Goal: Task Accomplishment & Management: Manage account settings

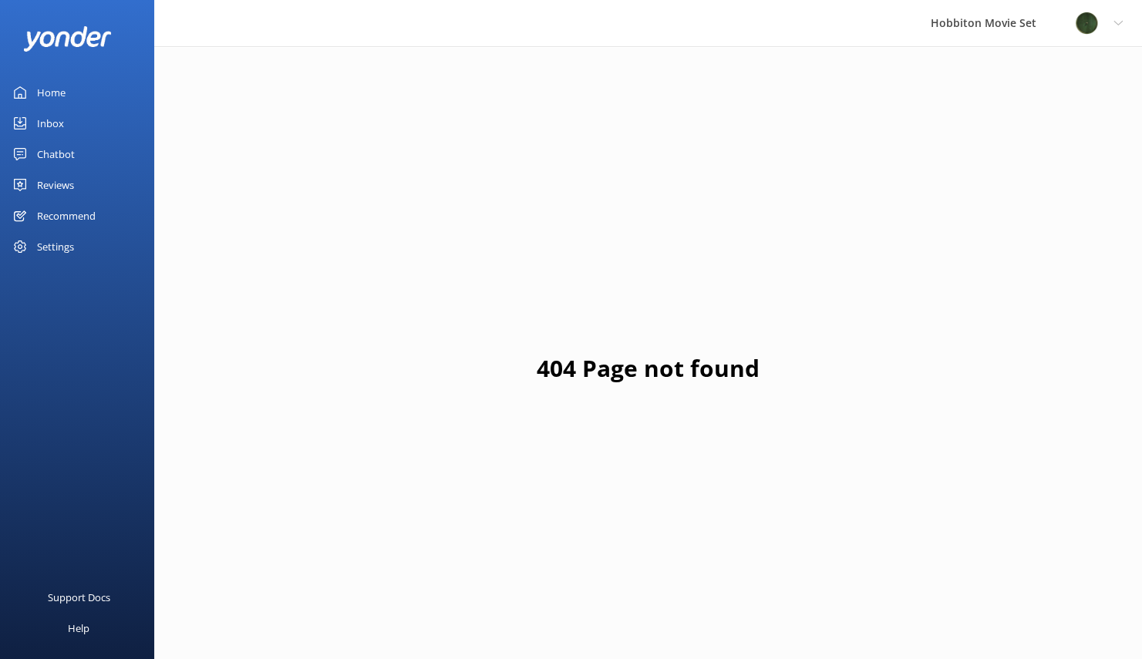
click at [71, 182] on div "Reviews" at bounding box center [55, 185] width 37 height 31
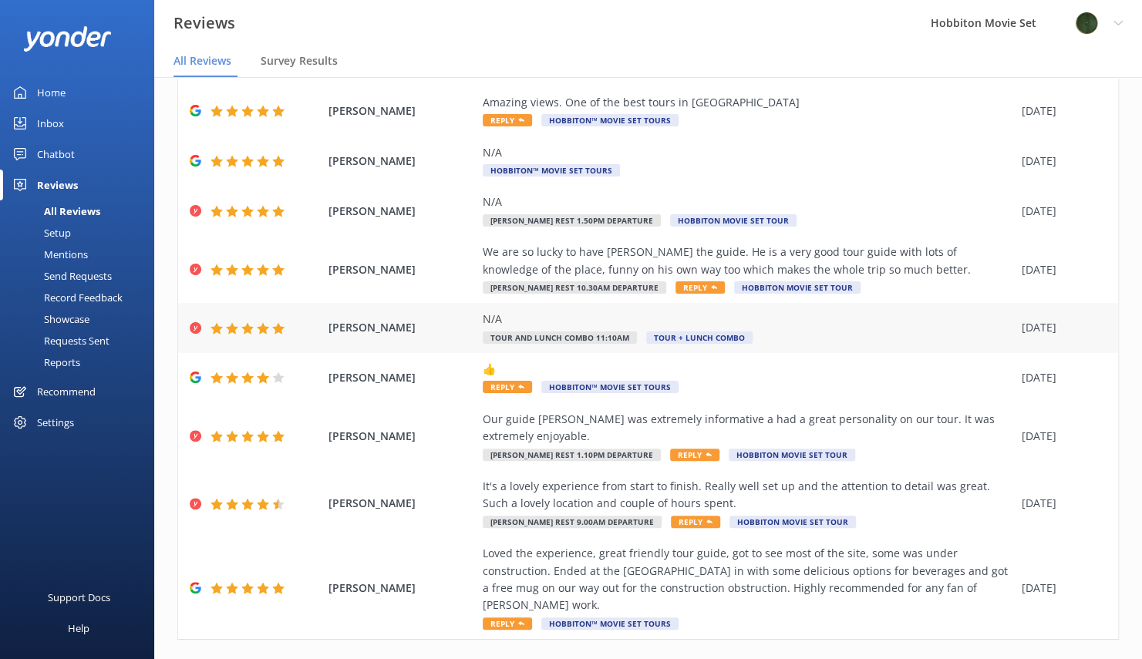
scroll to position [165, 0]
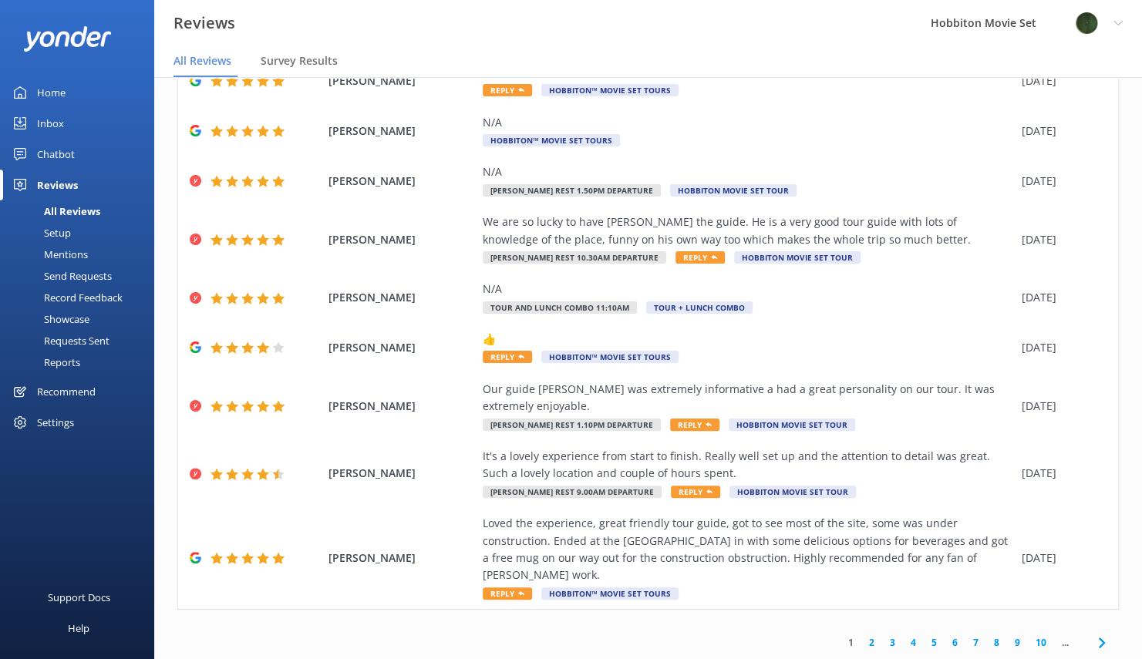
click at [1084, 637] on span at bounding box center [1101, 642] width 35 height 35
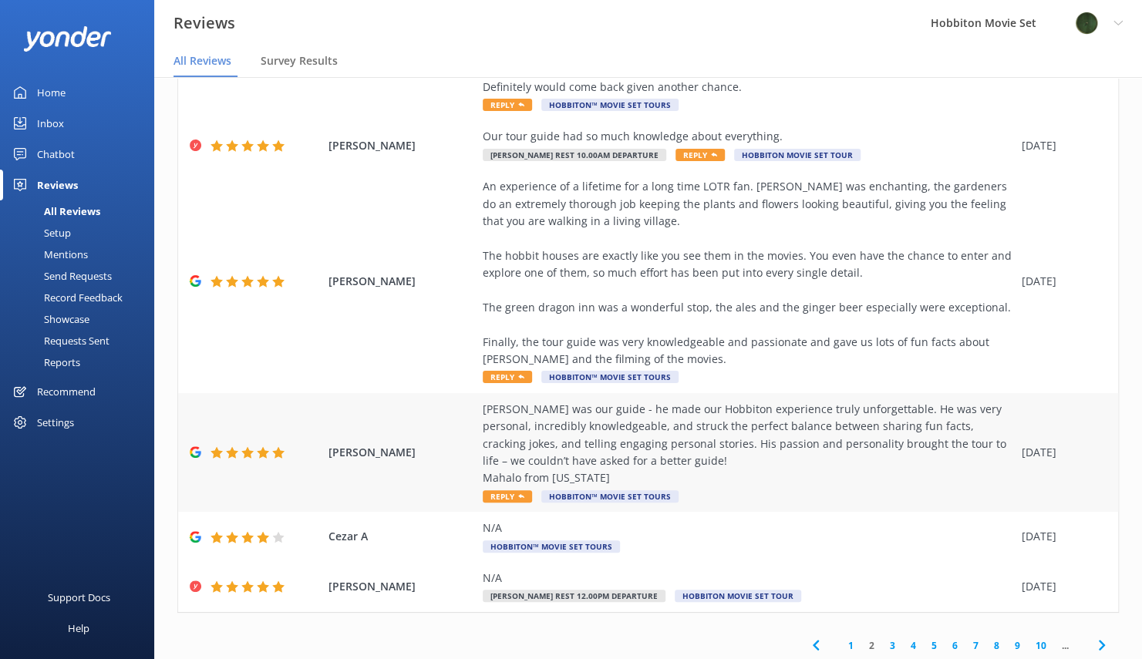
scroll to position [631, 0]
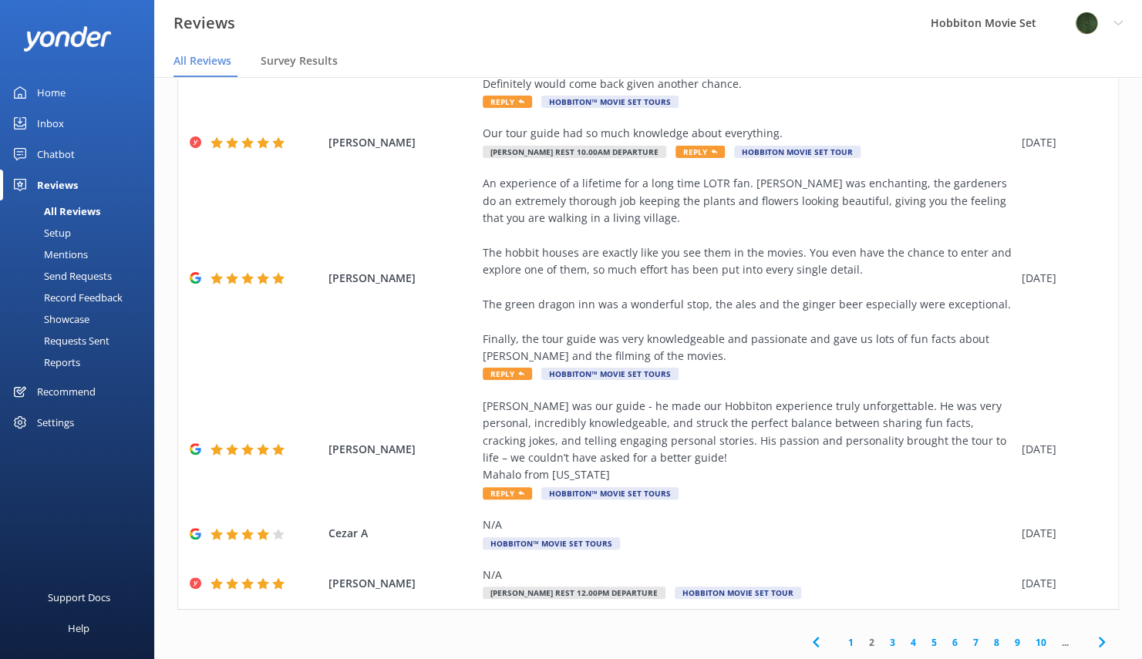
click at [1092, 639] on icon at bounding box center [1101, 642] width 19 height 19
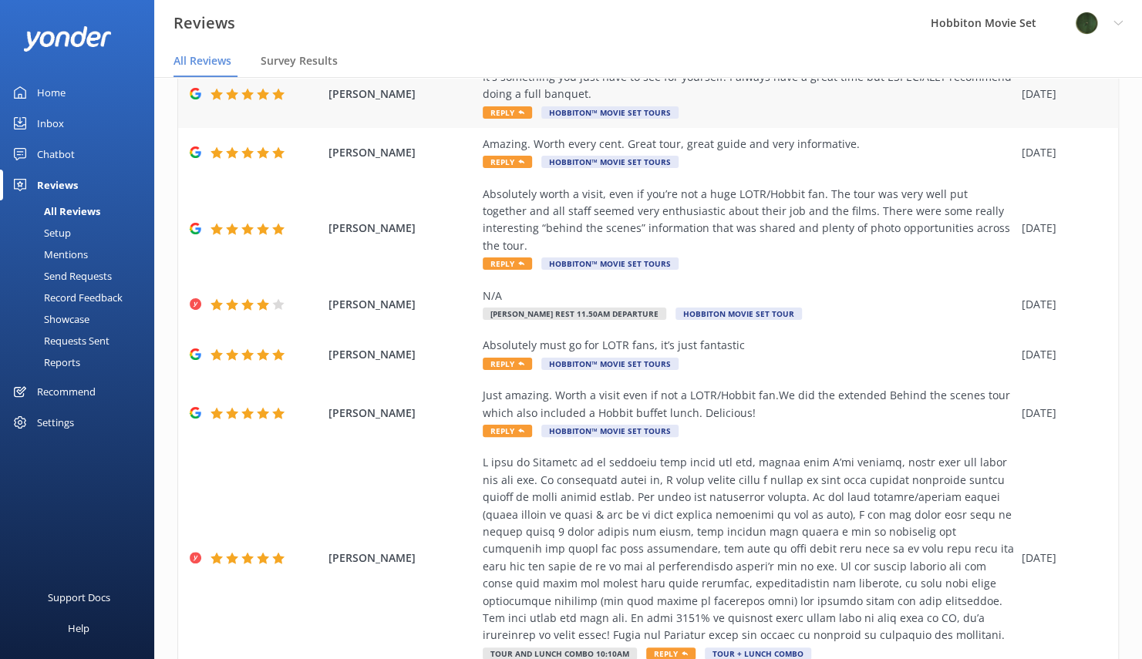
scroll to position [321, 0]
